Goal: Navigation & Orientation: Find specific page/section

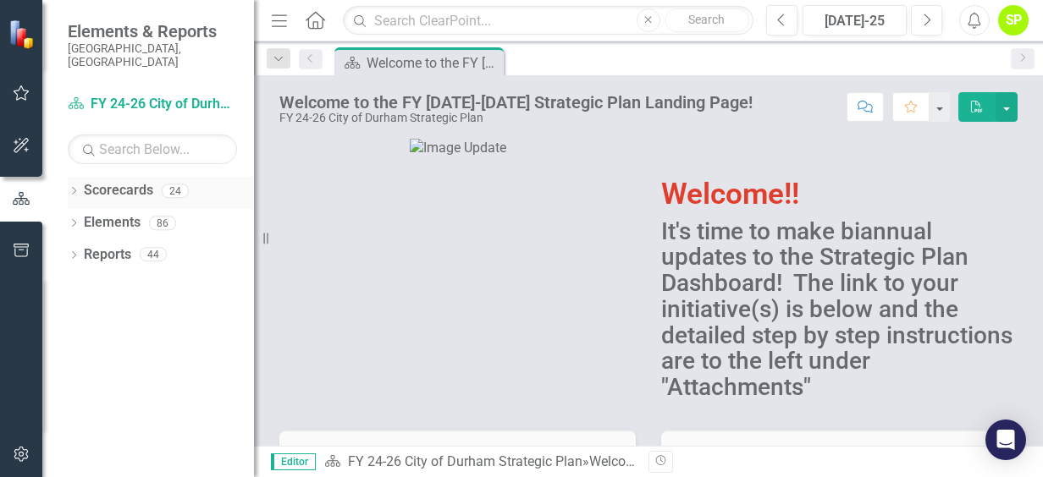
click at [137, 183] on link "Scorecards" at bounding box center [118, 190] width 69 height 19
drag, startPoint x: 137, startPoint y: 183, endPoint x: 74, endPoint y: 181, distance: 63.5
click at [74, 188] on icon "Dropdown" at bounding box center [74, 192] width 12 height 9
click at [79, 218] on icon "Dropdown" at bounding box center [82, 223] width 13 height 10
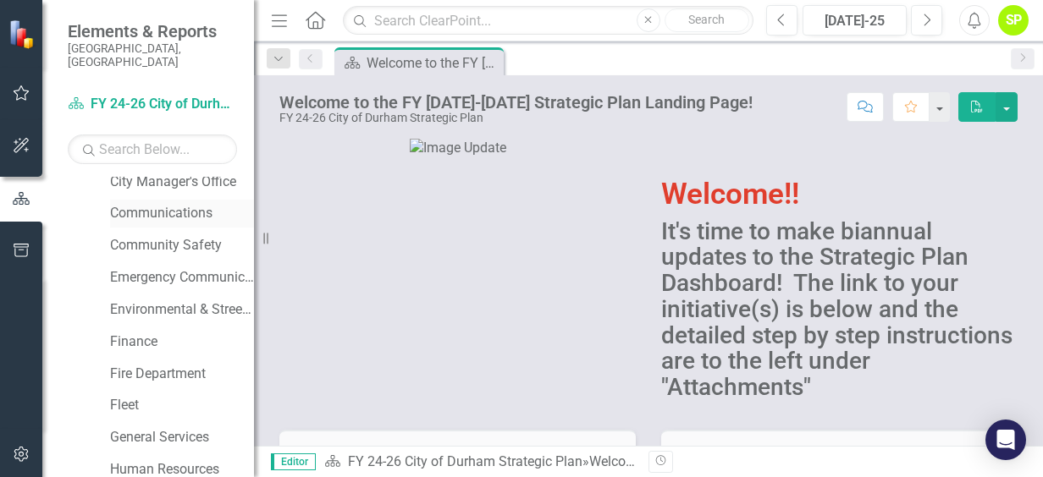
scroll to position [254, 0]
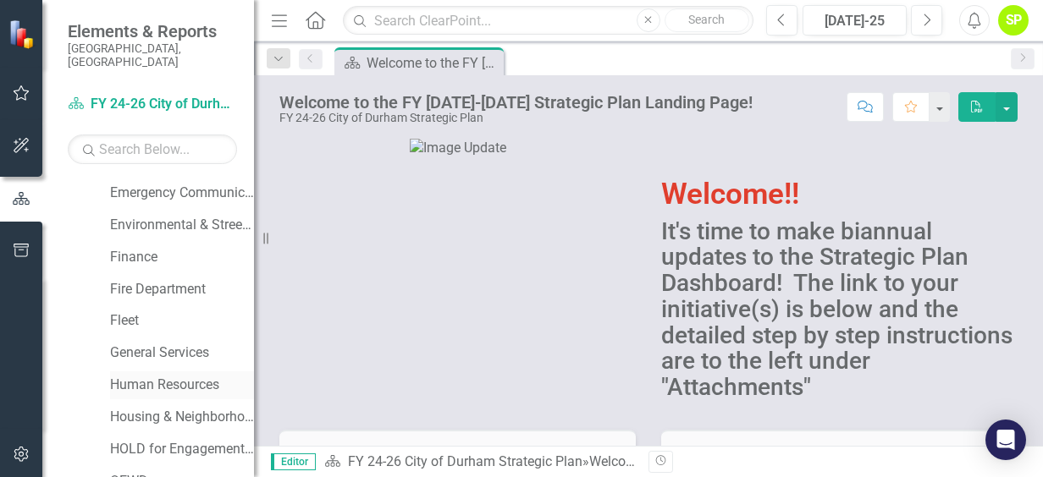
click at [162, 376] on link "Human Resources" at bounding box center [182, 385] width 144 height 19
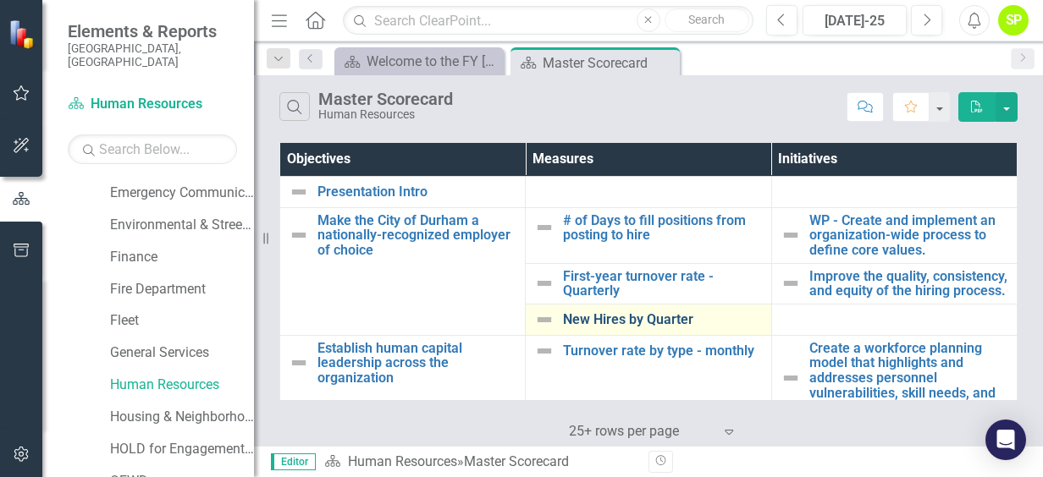
click at [630, 328] on link "New Hires by Quarter" at bounding box center [662, 319] width 199 height 15
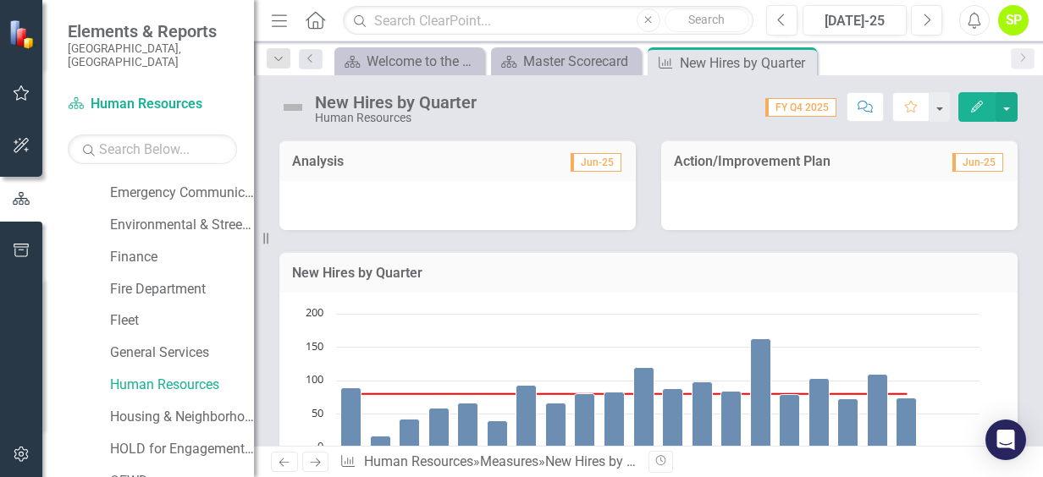
scroll to position [254, 0]
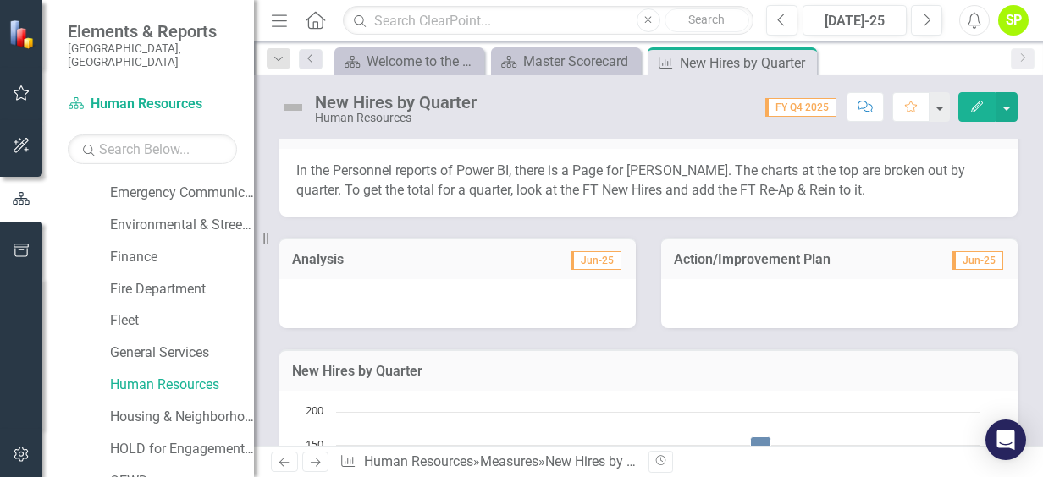
drag, startPoint x: 703, startPoint y: 193, endPoint x: 763, endPoint y: 197, distance: 60.3
click at [763, 197] on p "In the Personnel reports of Power BI, there is a Page for [PERSON_NAME]. The ch…" at bounding box center [648, 181] width 704 height 39
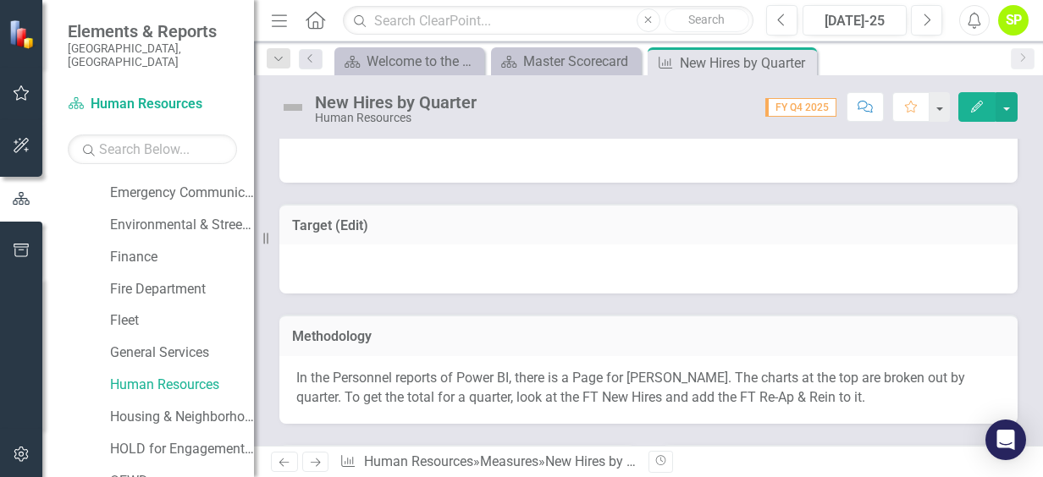
scroll to position [0, 0]
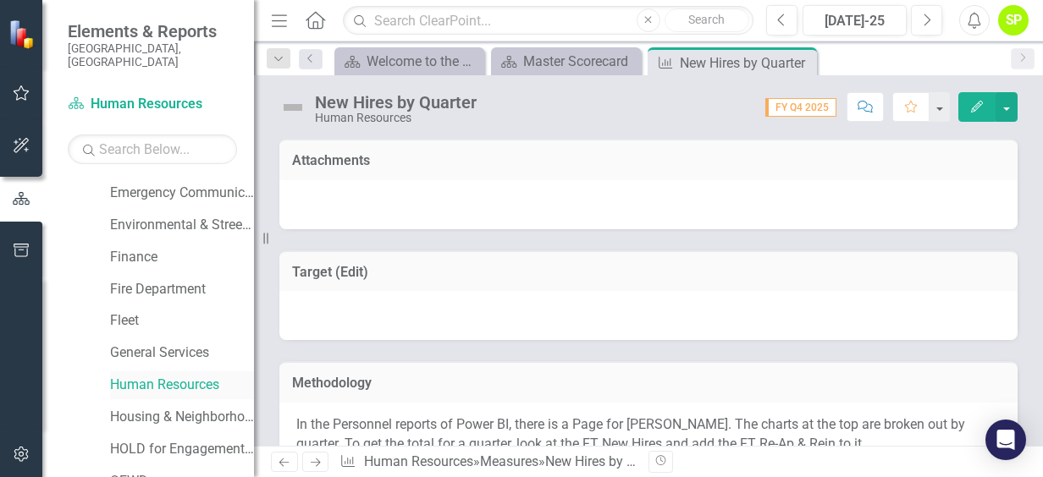
click at [192, 376] on link "Human Resources" at bounding box center [182, 385] width 144 height 19
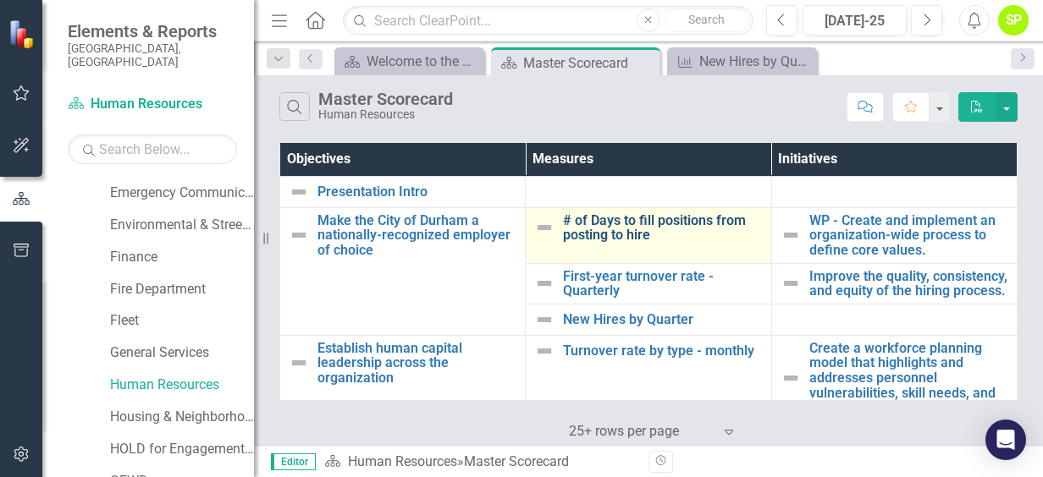
click at [606, 224] on link "# of Days to fill positions from posting to hire" at bounding box center [662, 228] width 199 height 30
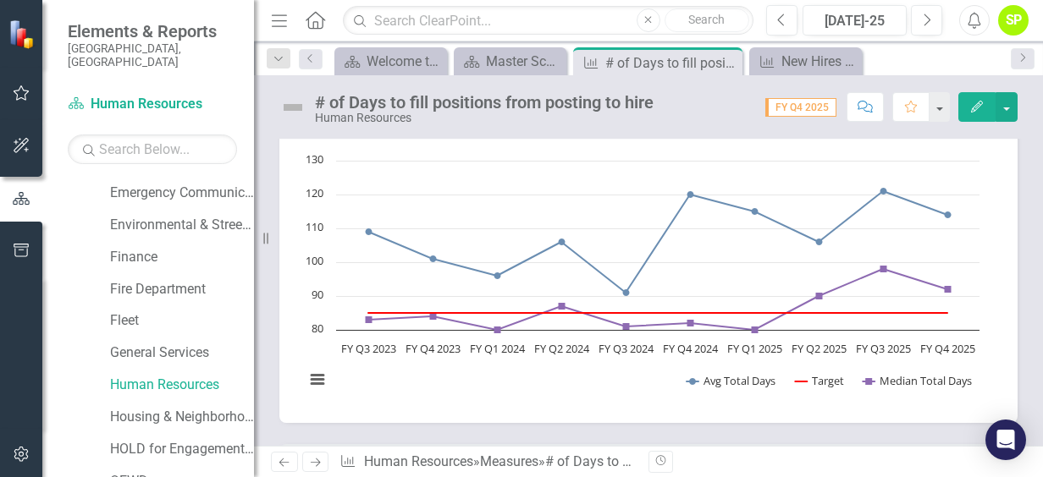
scroll to position [698, 0]
